Goal: Information Seeking & Learning: Find specific fact

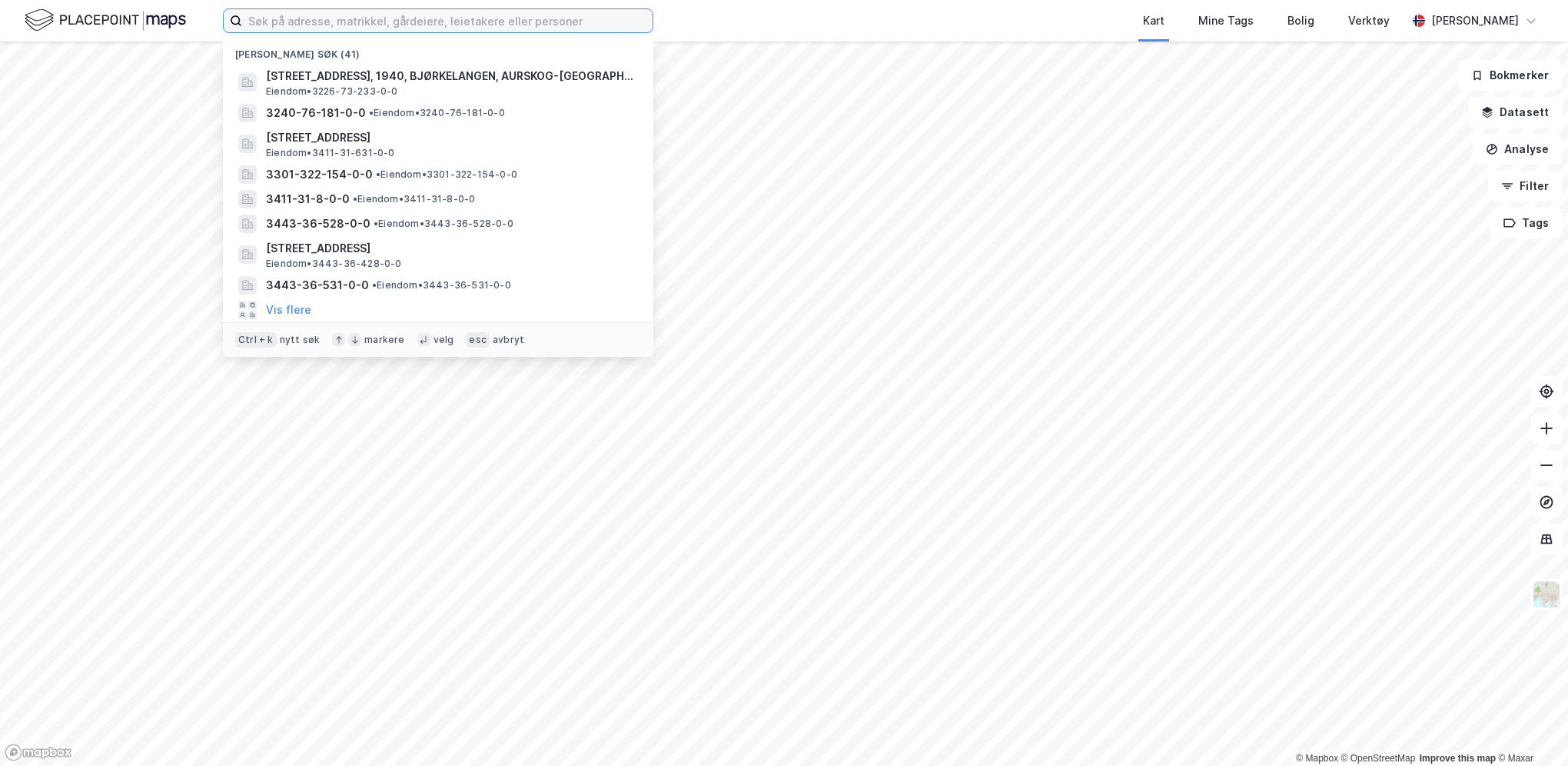
click at [335, 22] on input at bounding box center [447, 20] width 411 height 23
paste input "1 298 m2"
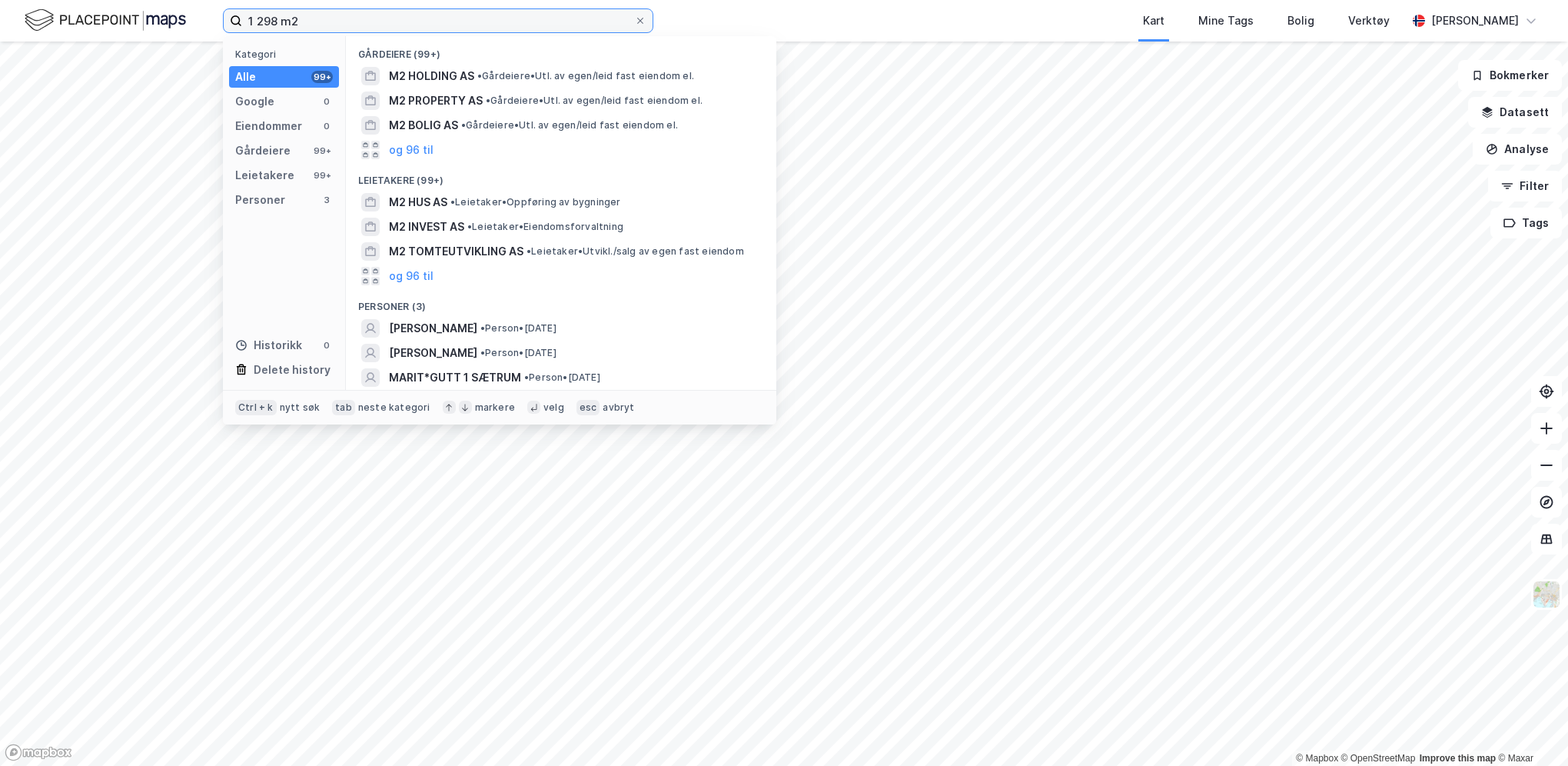
drag, startPoint x: 335, startPoint y: 22, endPoint x: 227, endPoint y: 14, distance: 108.3
click at [227, 14] on label "1 298 m2" at bounding box center [438, 20] width 430 height 25
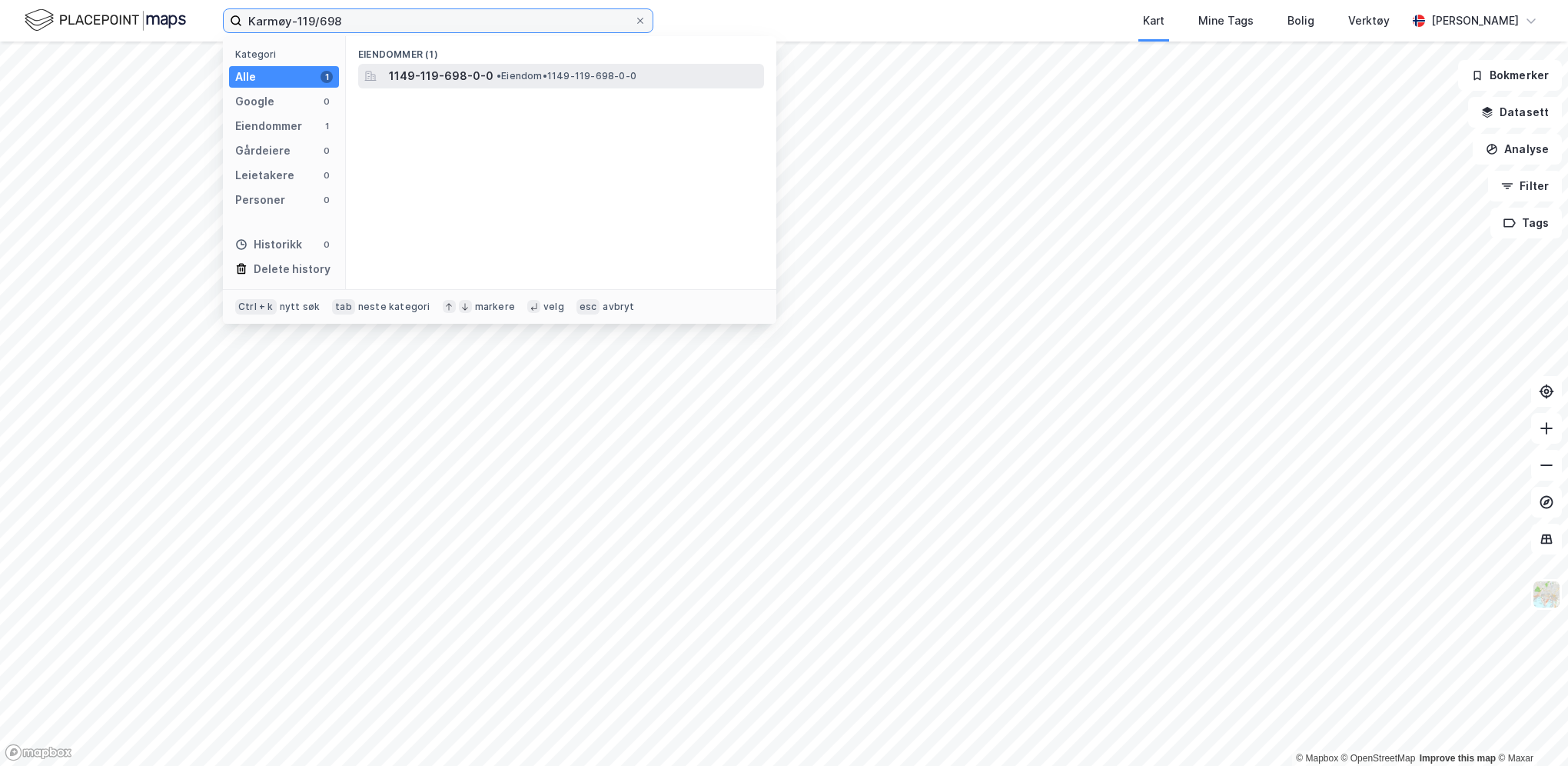
type input "Karmøy-119/698"
click at [438, 75] on span "1149-119-698-0-0" at bounding box center [440, 76] width 105 height 19
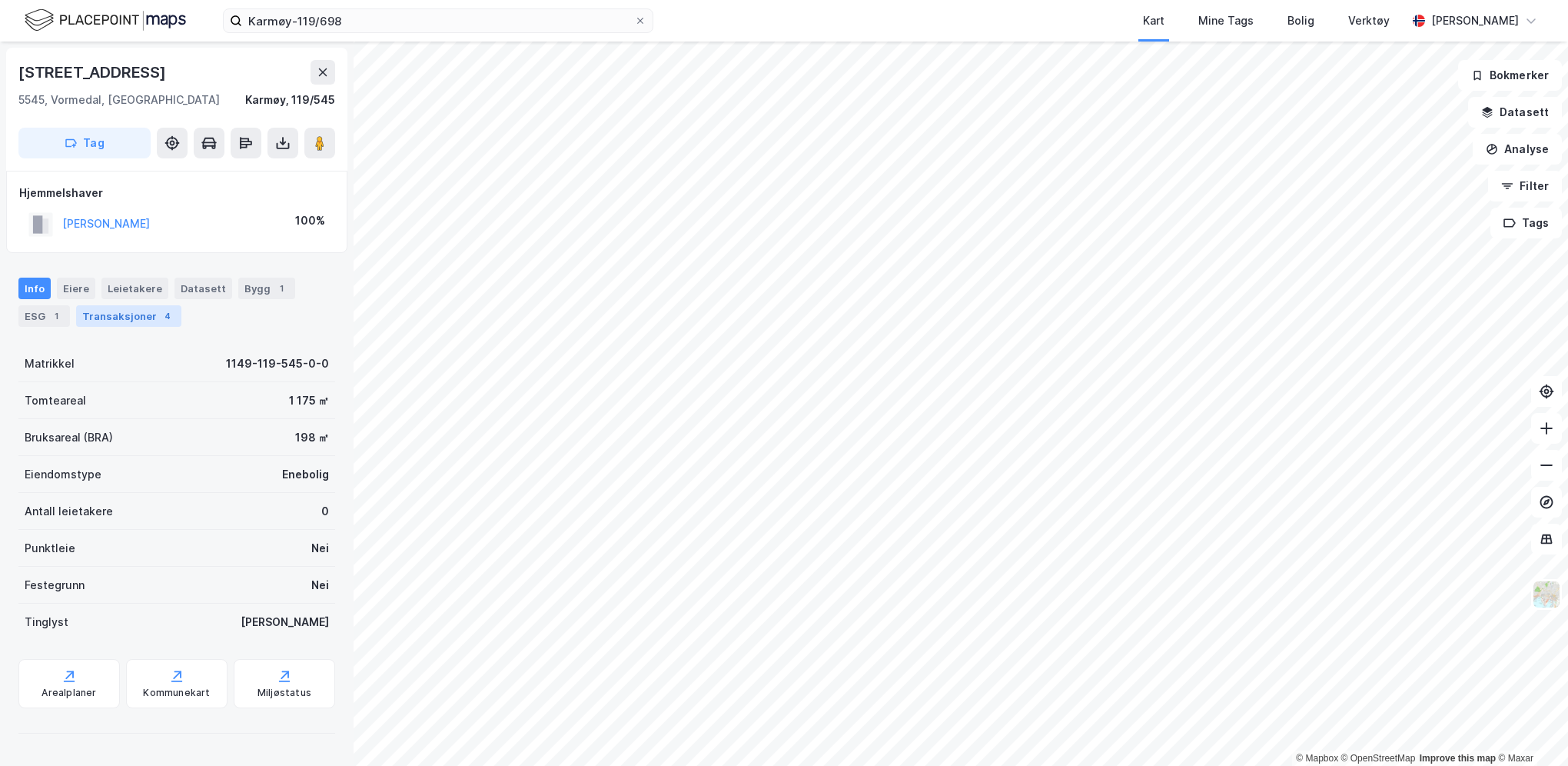
click at [121, 313] on div "Transaksjoner 4" at bounding box center [129, 315] width 106 height 21
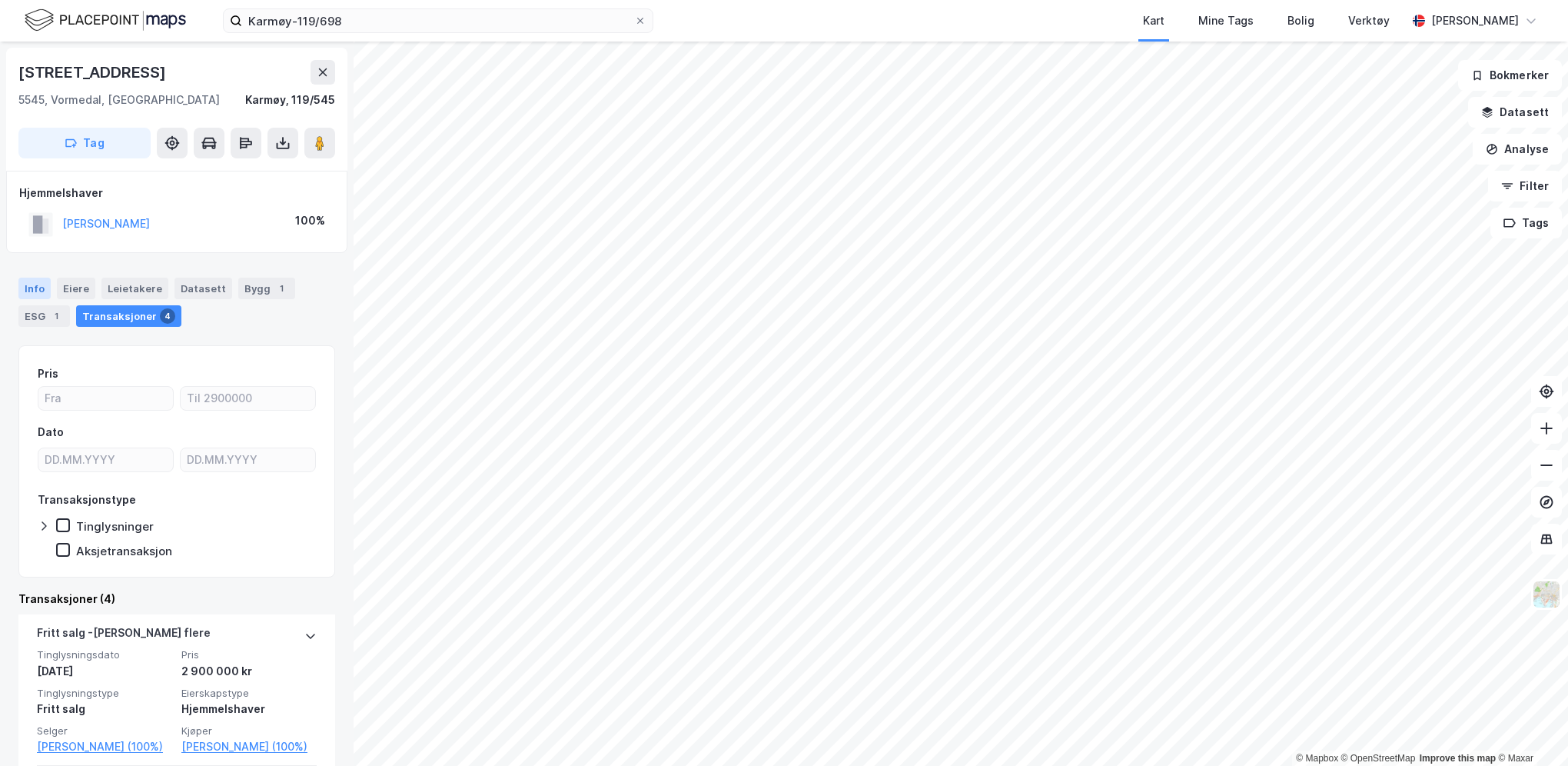
click at [45, 282] on div "Info" at bounding box center [34, 287] width 32 height 21
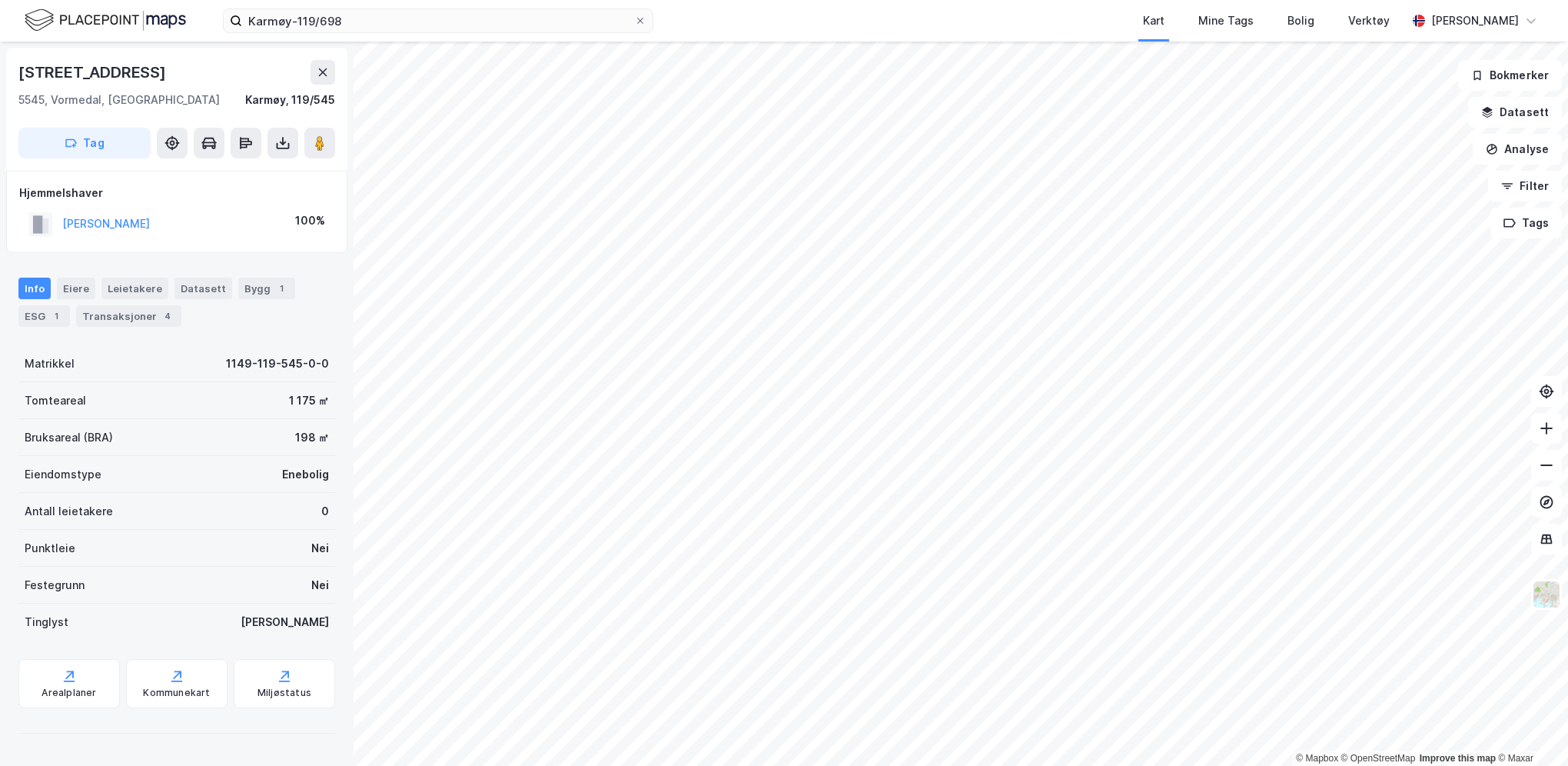
drag, startPoint x: 232, startPoint y: 224, endPoint x: 60, endPoint y: 221, distance: 172.0
click at [60, 221] on div "[PERSON_NAME] 100%" at bounding box center [177, 224] width 315 height 32
copy button "[PERSON_NAME]"
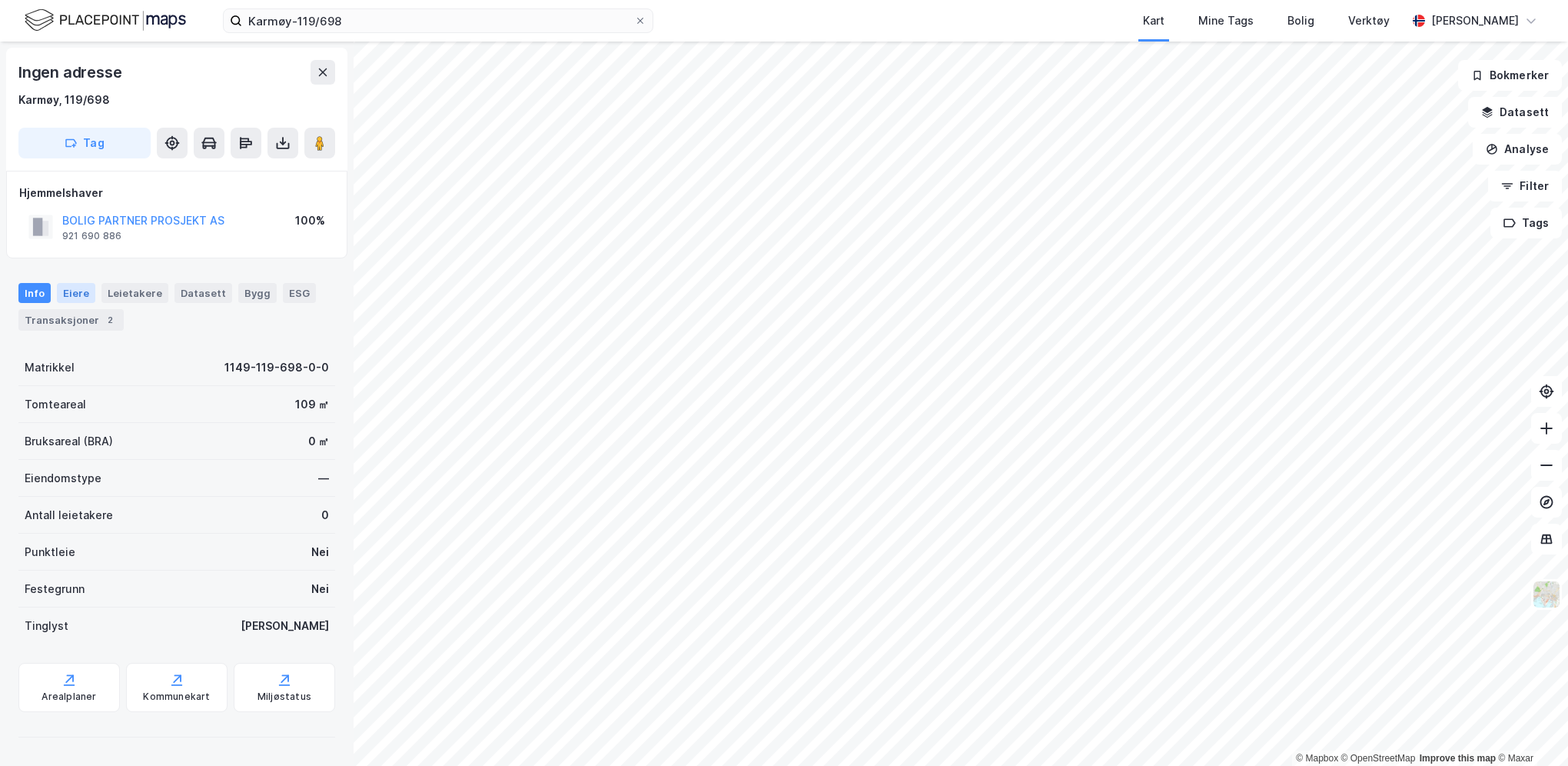
click at [70, 297] on div "Eiere" at bounding box center [75, 293] width 38 height 20
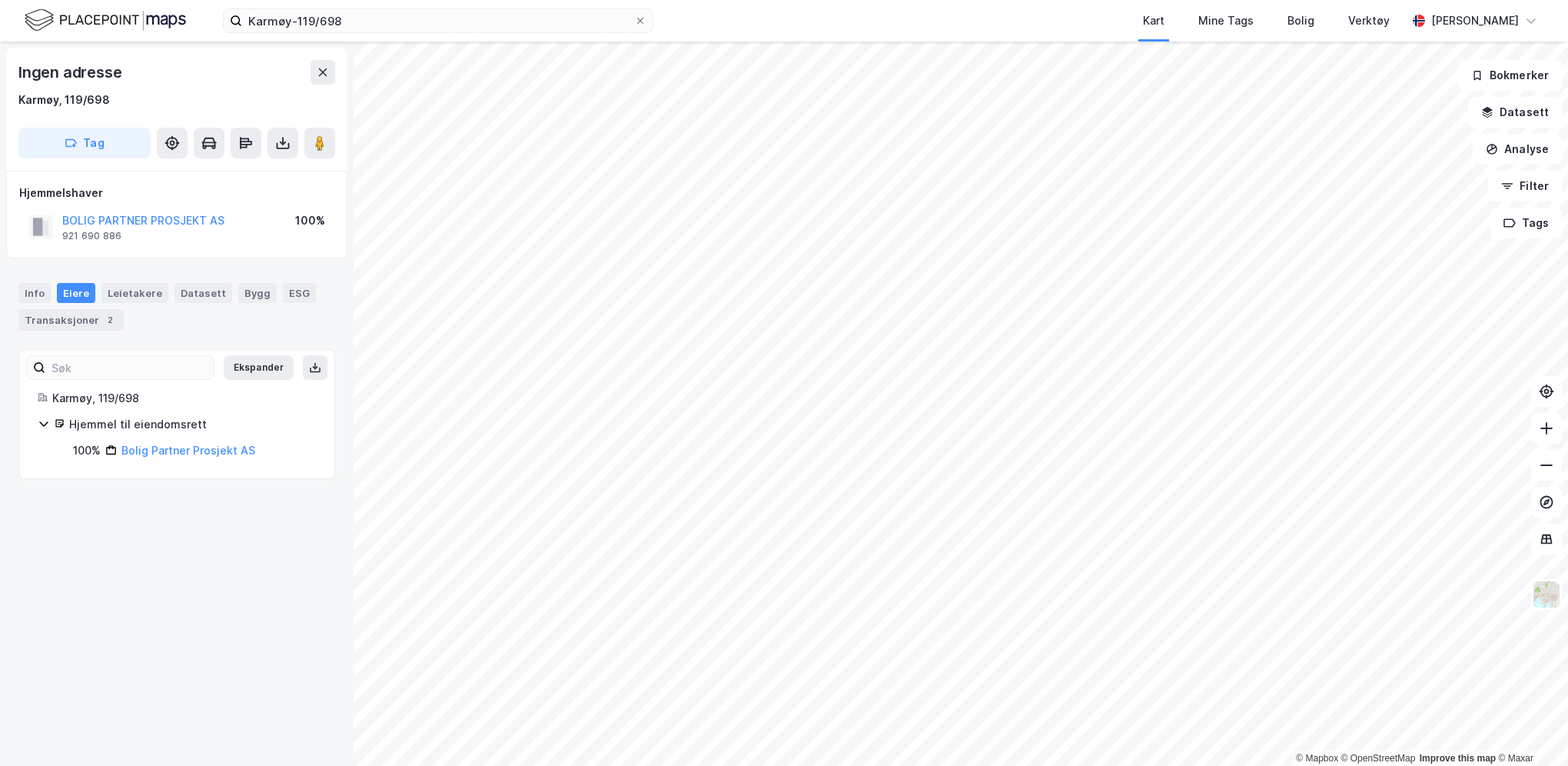
click at [70, 415] on div "Hjemmel til eiendomsrett" at bounding box center [193, 425] width 247 height 19
click at [68, 418] on div "Hjemmel til eiendomsrett" at bounding box center [185, 425] width 261 height 19
drag, startPoint x: 156, startPoint y: 391, endPoint x: 48, endPoint y: 395, distance: 108.1
click at [48, 395] on div "Karmøy, 119/698" at bounding box center [177, 398] width 278 height 19
copy div "Karmøy, 119/698"
